Goal: Task Accomplishment & Management: Manage account settings

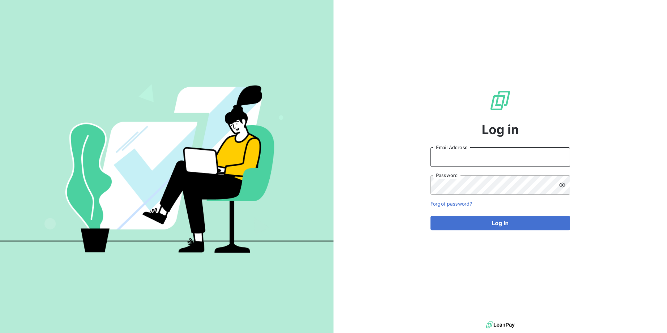
type input "[PERSON_NAME][EMAIL_ADDRESS][PERSON_NAME][DOMAIN_NAME]"
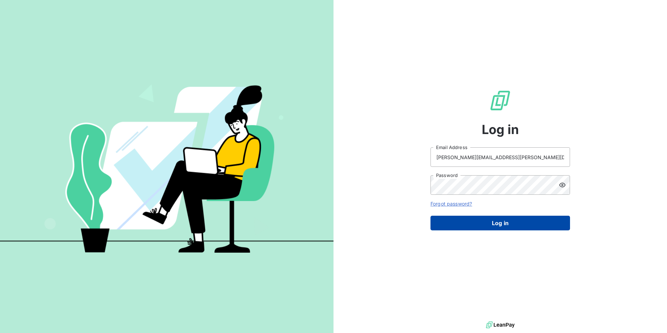
click at [500, 224] on button "Log in" at bounding box center [499, 223] width 139 height 15
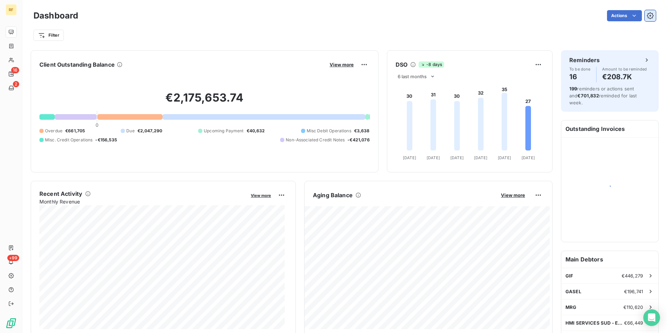
click at [647, 17] on icon "button" at bounding box center [650, 15] width 7 height 7
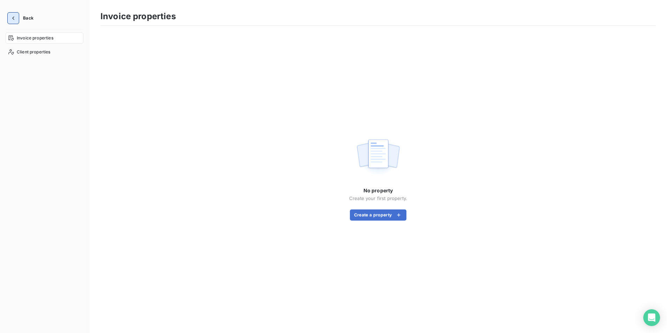
click at [11, 18] on icon "button" at bounding box center [13, 18] width 7 height 7
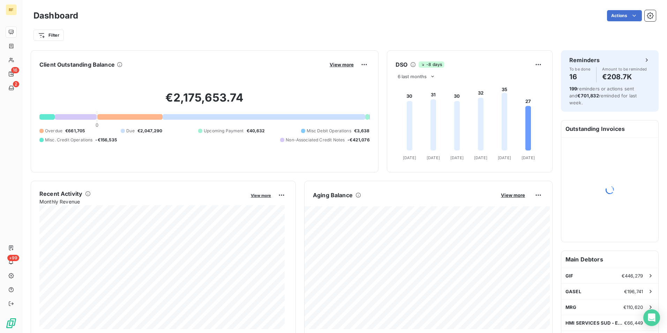
click at [546, 9] on html "RF 16 2 +99 Dashboard Actions Filter Client Outstanding Balance View more €2,17…" at bounding box center [333, 166] width 667 height 333
click at [650, 15] on button "button" at bounding box center [649, 15] width 11 height 11
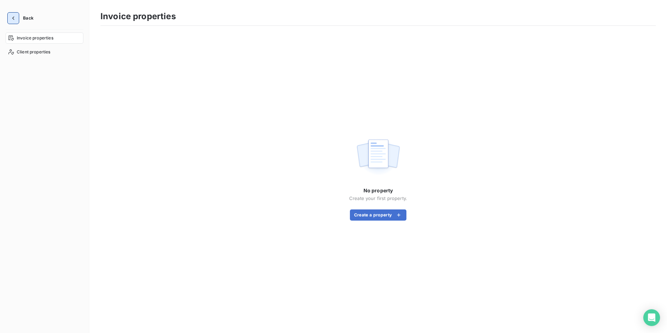
click at [9, 17] on button "button" at bounding box center [13, 18] width 11 height 11
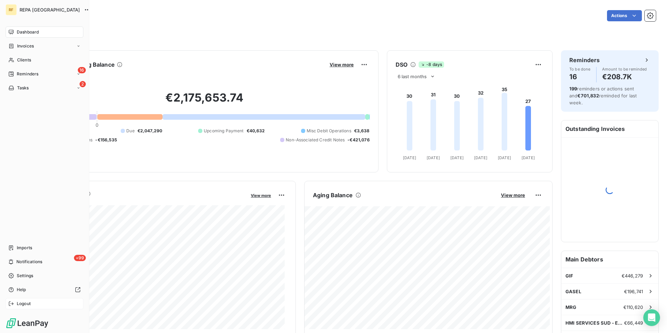
click at [26, 302] on span "Logout" at bounding box center [24, 303] width 14 height 6
